Goal: Find specific page/section

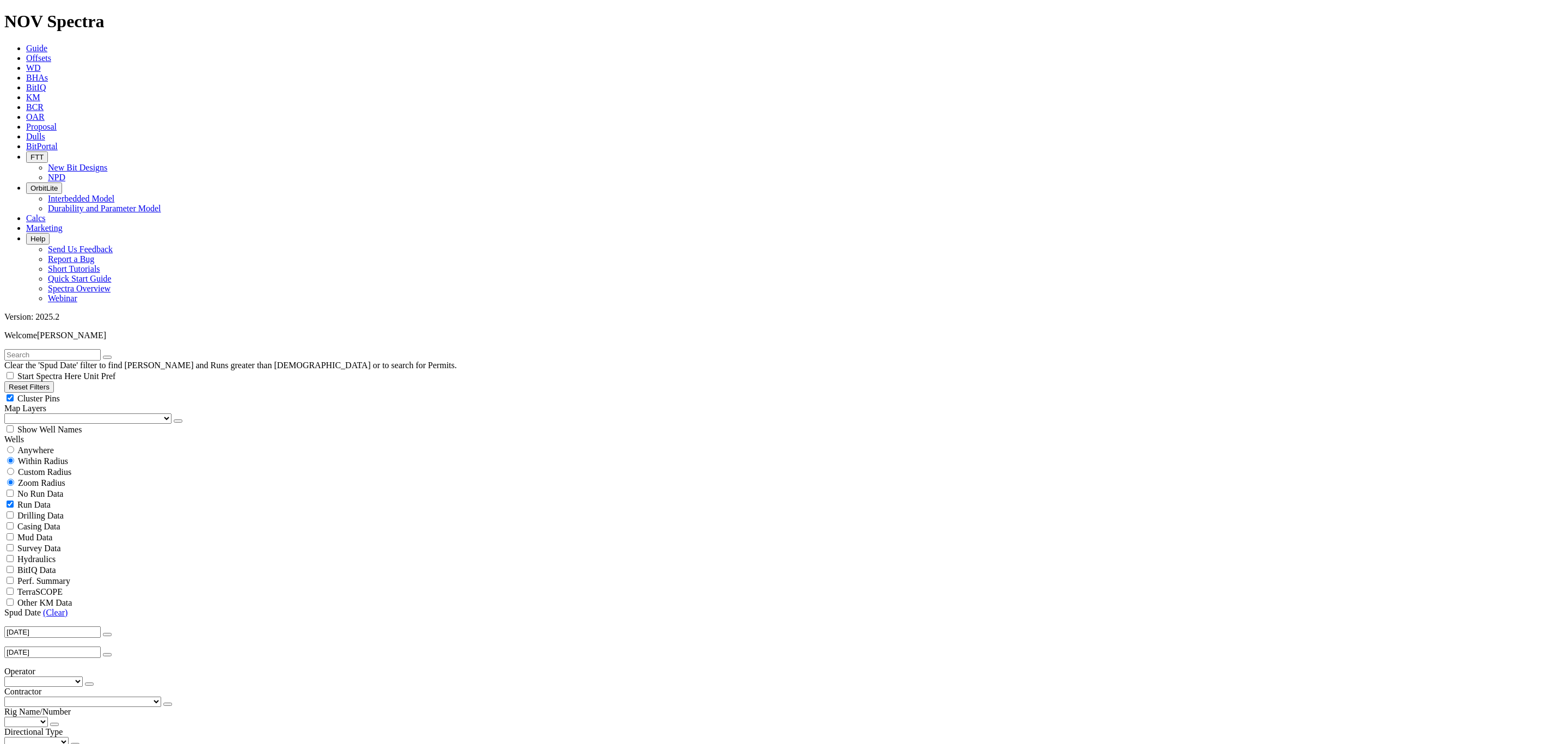
scroll to position [354, 0]
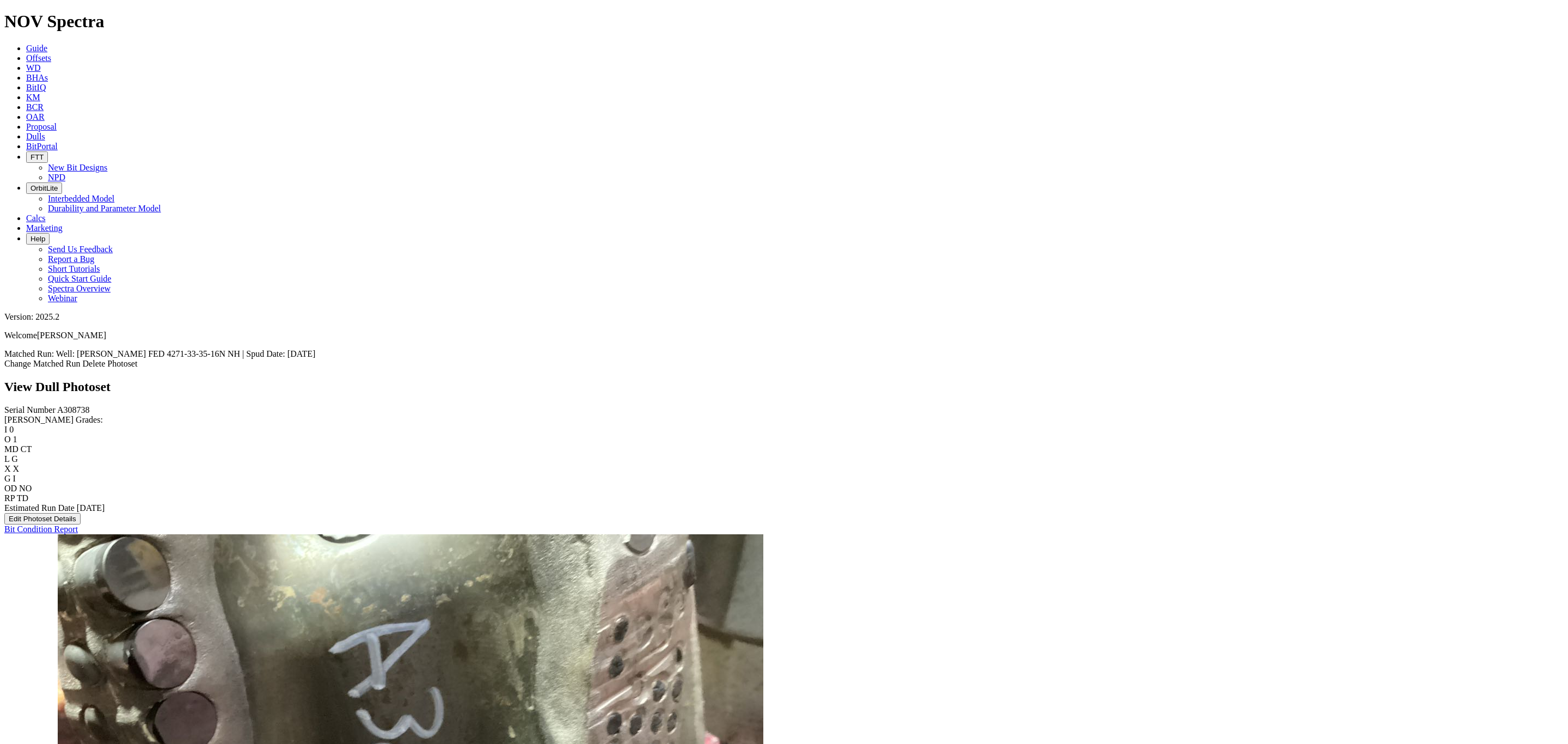
click at [26, 132] on icon at bounding box center [26, 136] width 0 height 9
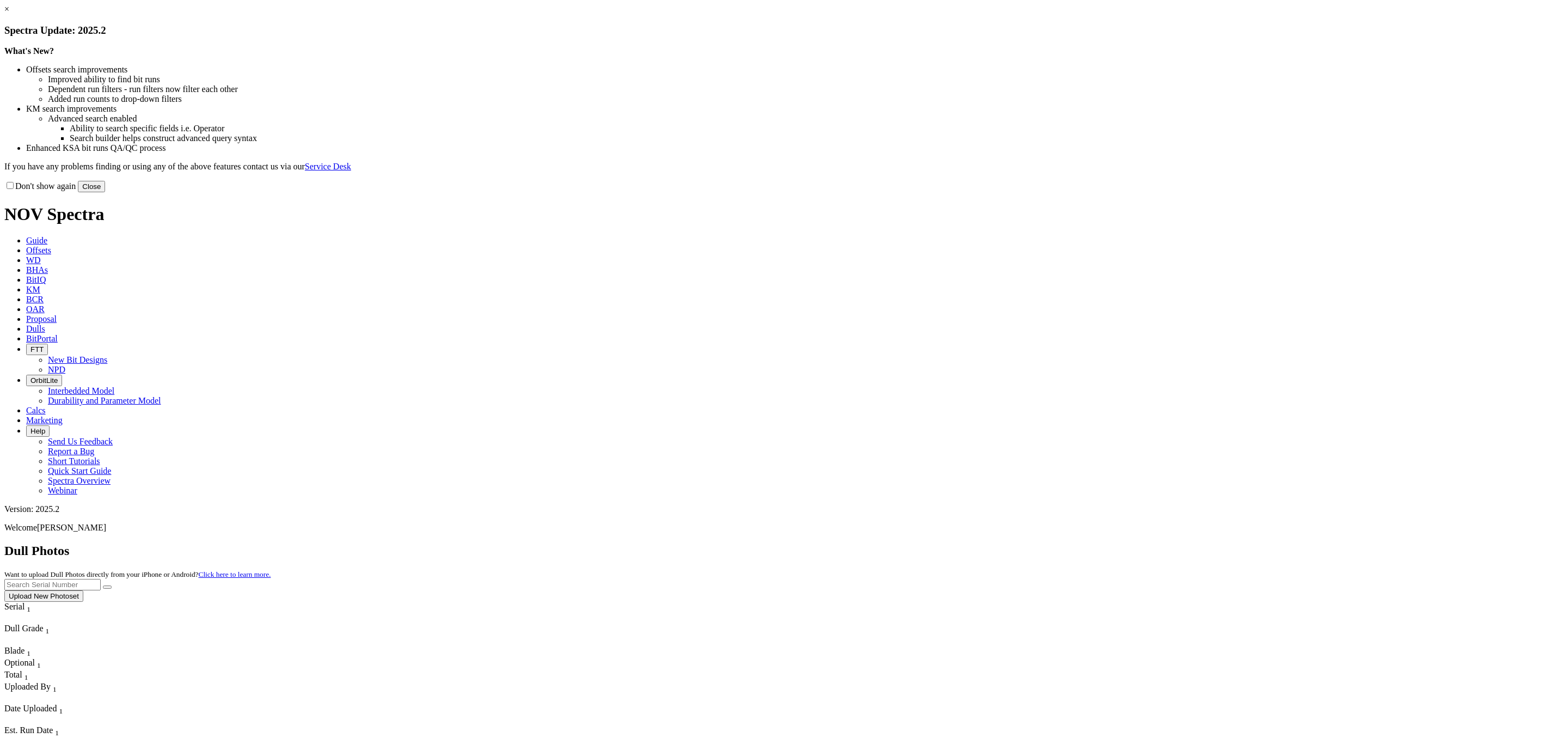
drag, startPoint x: 1008, startPoint y: 299, endPoint x: 774, endPoint y: 276, distance: 235.1
click at [105, 192] on button "Close" at bounding box center [91, 186] width 27 height 11
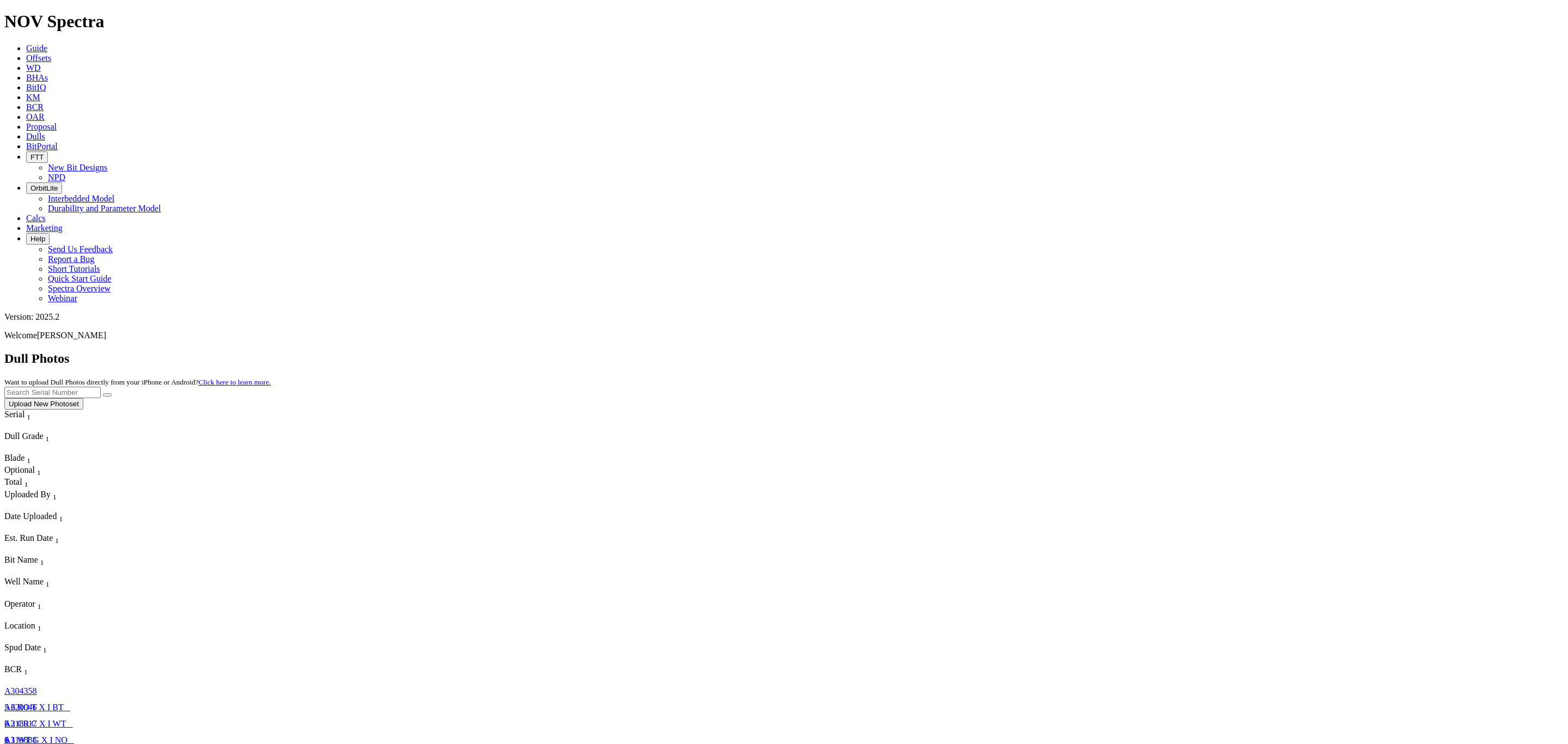
click at [6, 502] on icon "Column Menu" at bounding box center [5, 506] width 2 height 9
click at [24, 410] on span "Serial" at bounding box center [14, 414] width 20 height 9
click at [101, 387] on input "text" at bounding box center [52, 392] width 96 height 11
paste input "A321365"
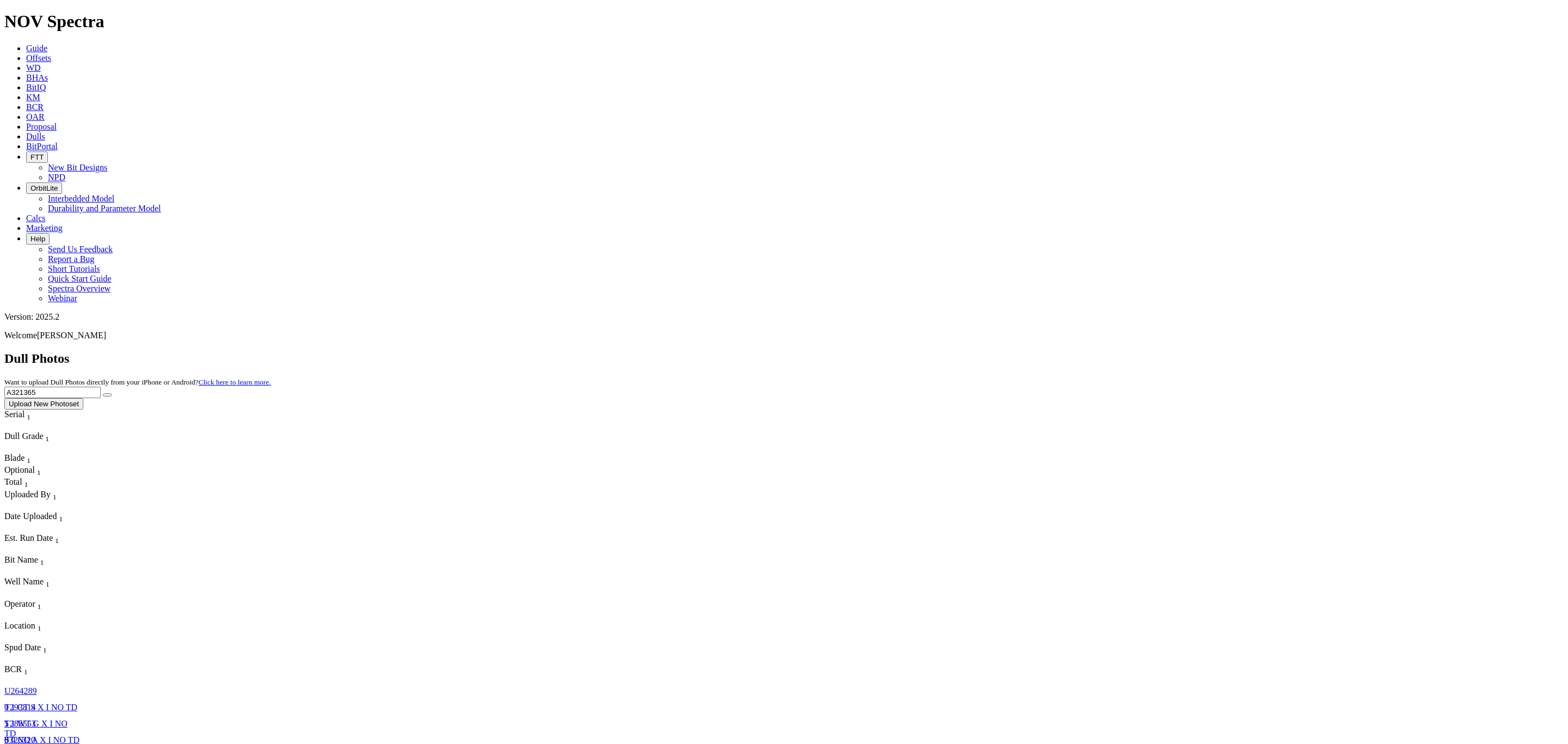
type input "A321365"
click at [83, 398] on button "Upload New Photoset" at bounding box center [44, 404] width 79 height 11
click at [1357, 410] on div at bounding box center [784, 410] width 1559 height 0
click at [1352, 410] on div at bounding box center [784, 410] width 1559 height 0
click at [1346, 410] on div at bounding box center [784, 410] width 1559 height 0
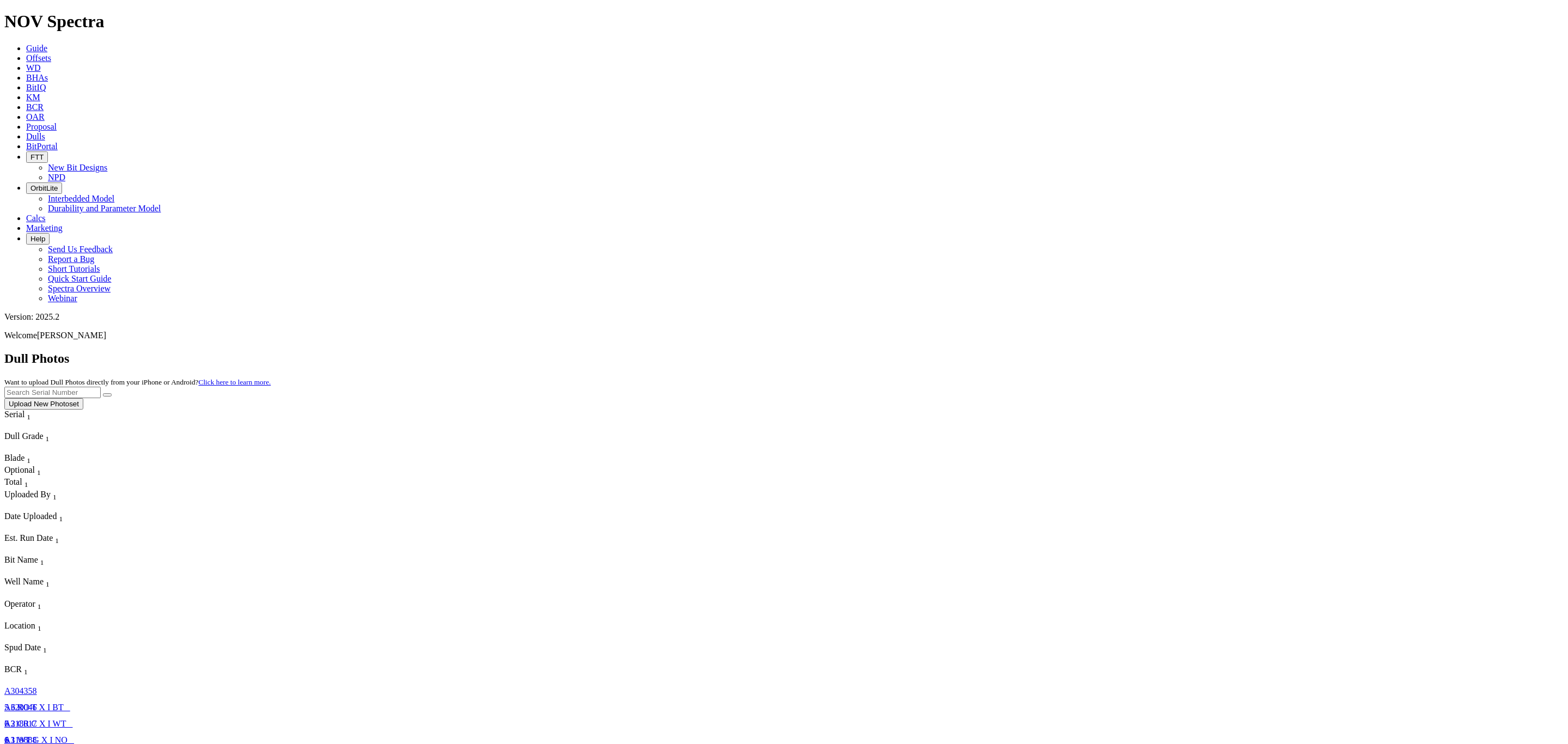
click at [101, 387] on input "text" at bounding box center [52, 392] width 96 height 11
paste input "A321365"
type input "A321365"
click at [103, 393] on button "submit" at bounding box center [107, 395] width 9 height 3
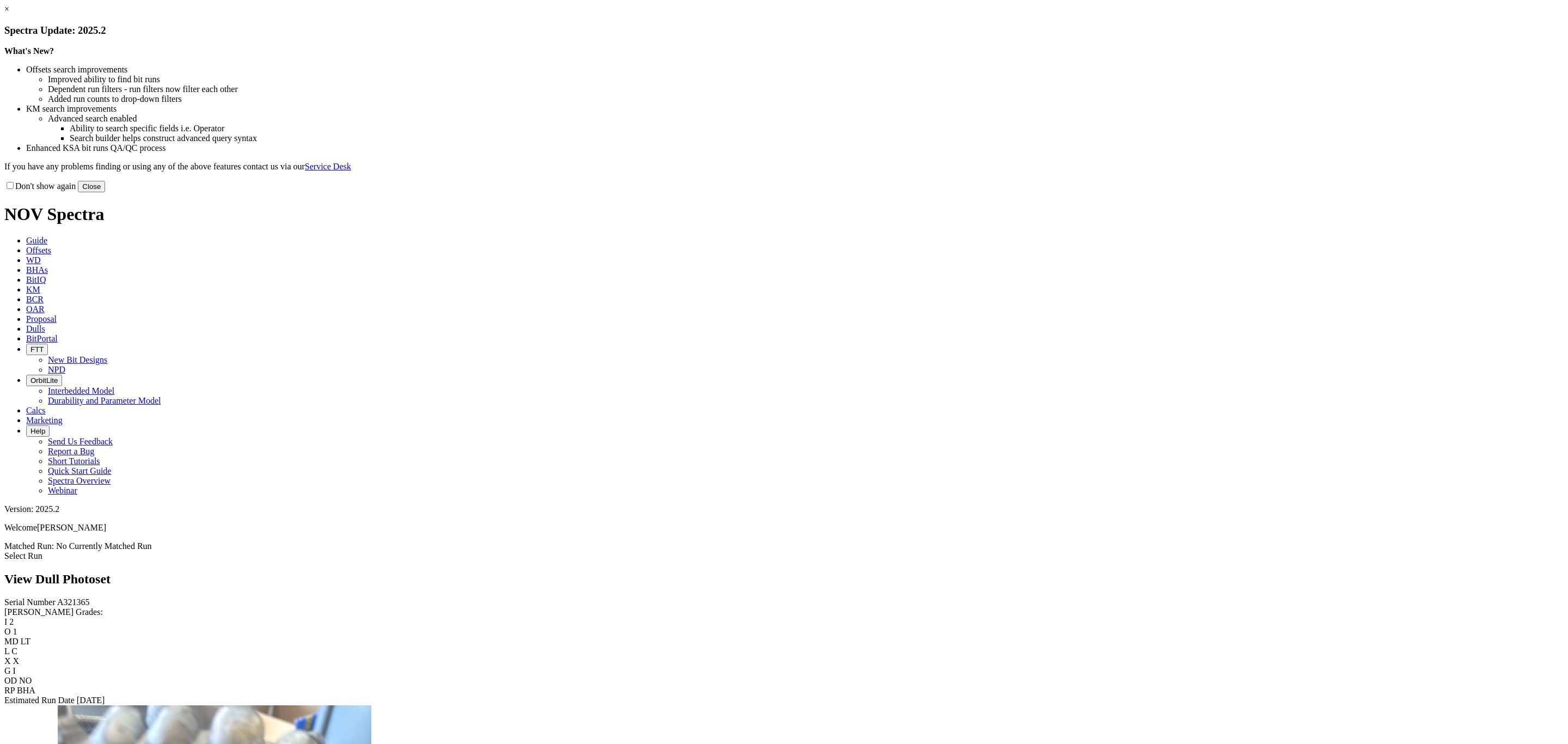
click at [999, 192] on div "Don't show again Close" at bounding box center [784, 186] width 1559 height 12
click at [105, 192] on button "Close" at bounding box center [91, 186] width 27 height 11
